Goal: Task Accomplishment & Management: Complete application form

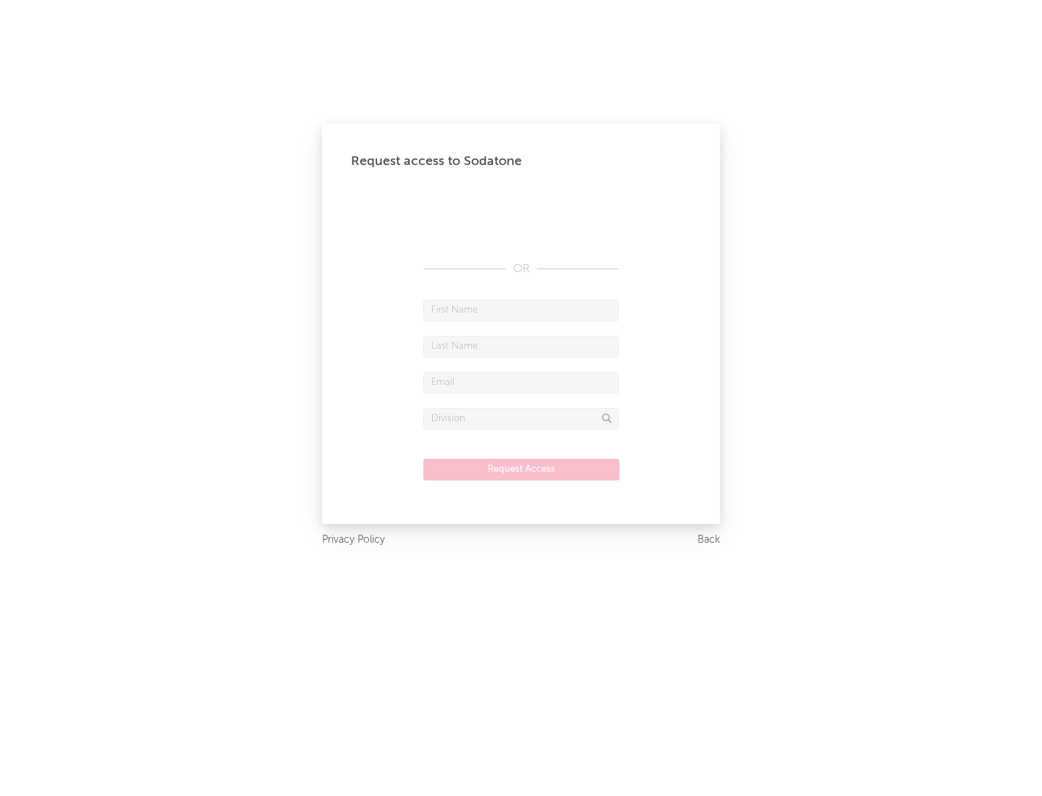
click at [521, 310] on input "text" at bounding box center [521, 311] width 195 height 22
type input "[PERSON_NAME]"
click at [521, 346] on input "text" at bounding box center [521, 347] width 195 height 22
type input "[PERSON_NAME]"
click at [521, 382] on input "text" at bounding box center [521, 383] width 195 height 22
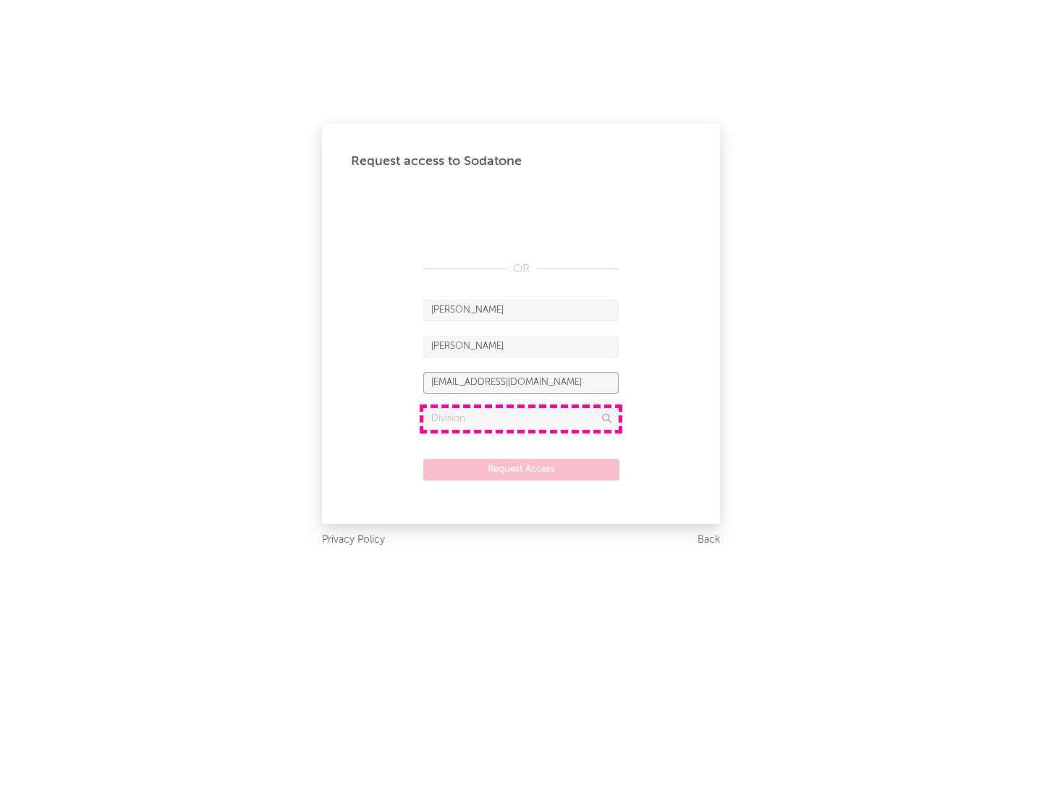
type input "[EMAIL_ADDRESS][DOMAIN_NAME]"
click at [521, 418] on input "text" at bounding box center [521, 419] width 195 height 22
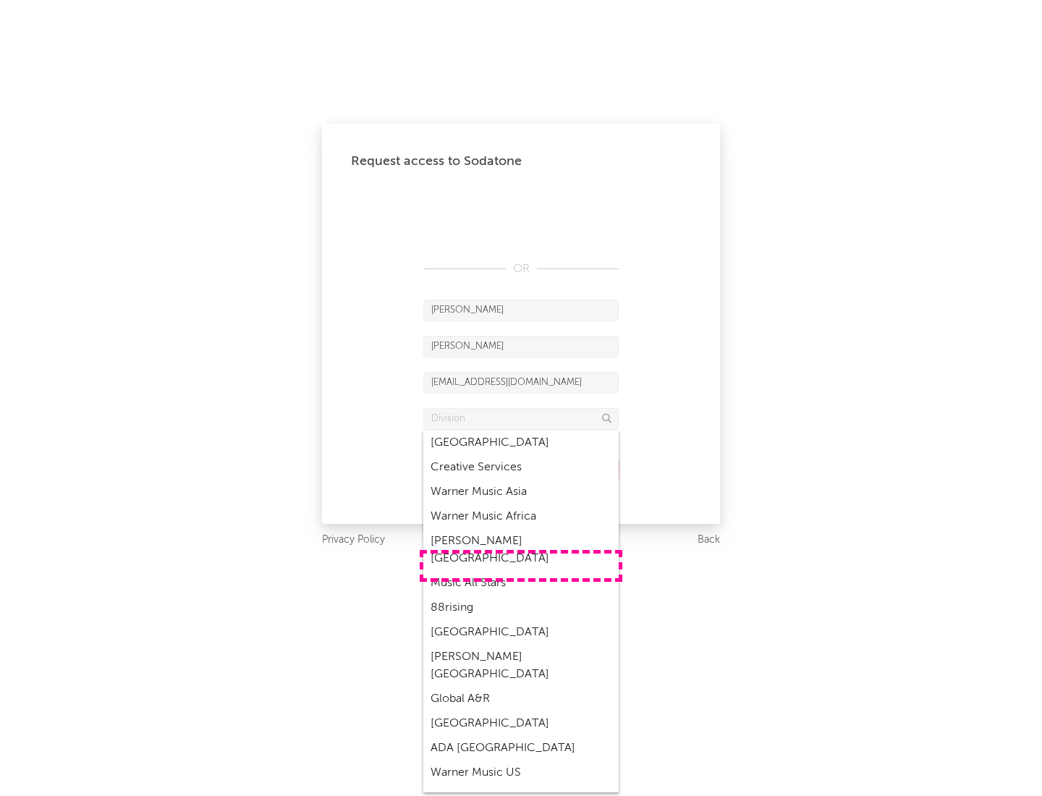
click at [521, 571] on div "Music All Stars" at bounding box center [521, 583] width 195 height 25
type input "Music All Stars"
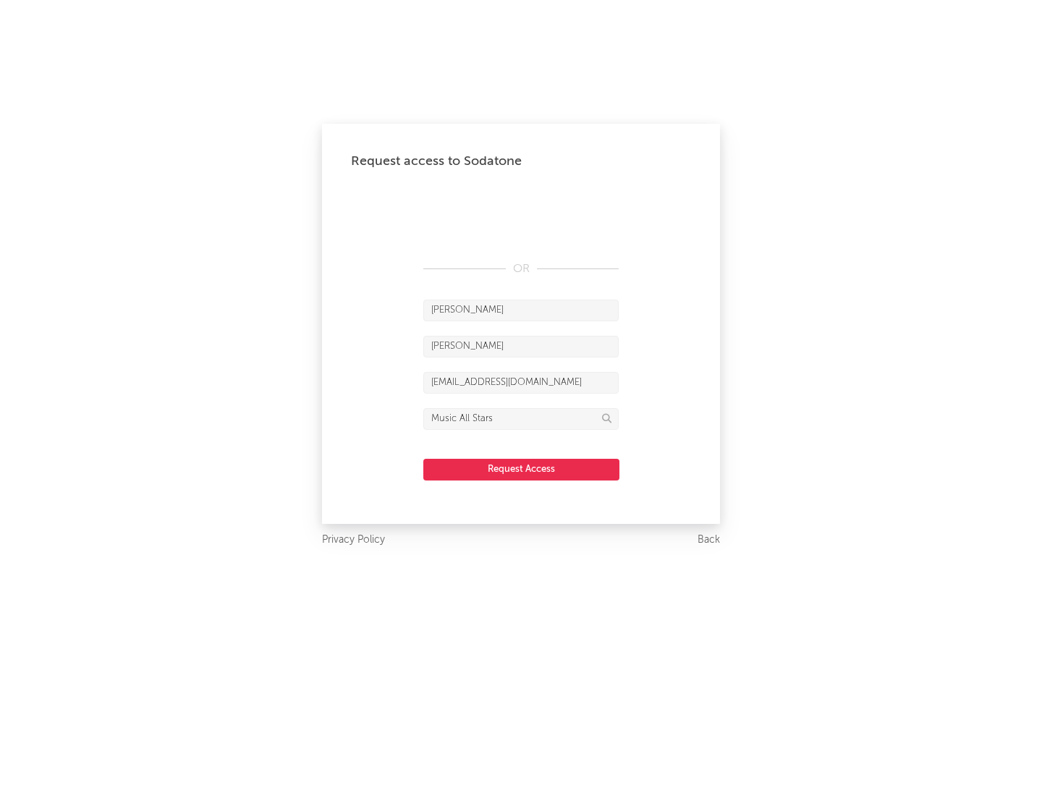
click at [521, 469] on button "Request Access" at bounding box center [522, 470] width 196 height 22
